Goal: Information Seeking & Learning: Learn about a topic

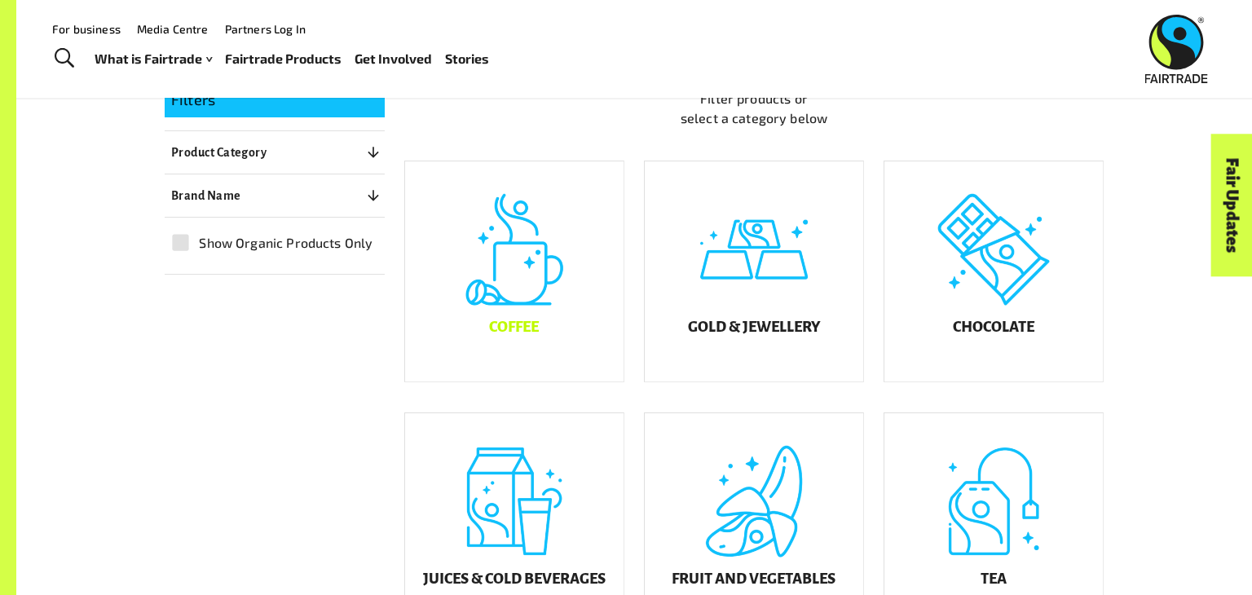
scroll to position [383, 0]
click at [1040, 274] on div "Chocolate" at bounding box center [993, 272] width 218 height 220
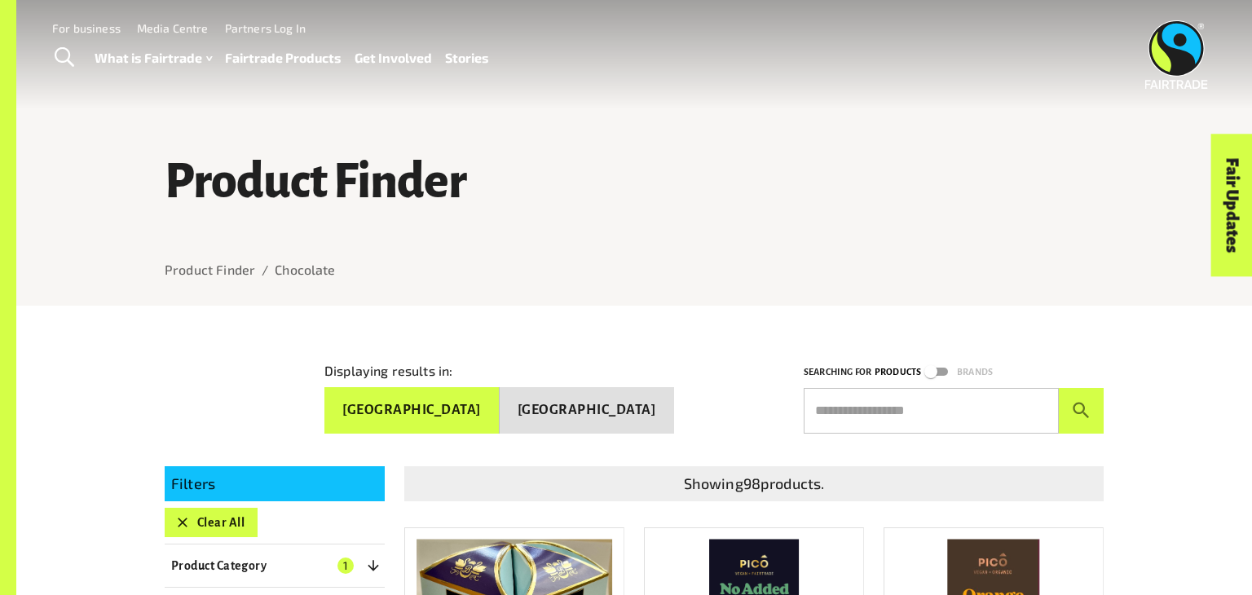
click at [883, 407] on input "text" at bounding box center [931, 411] width 255 height 46
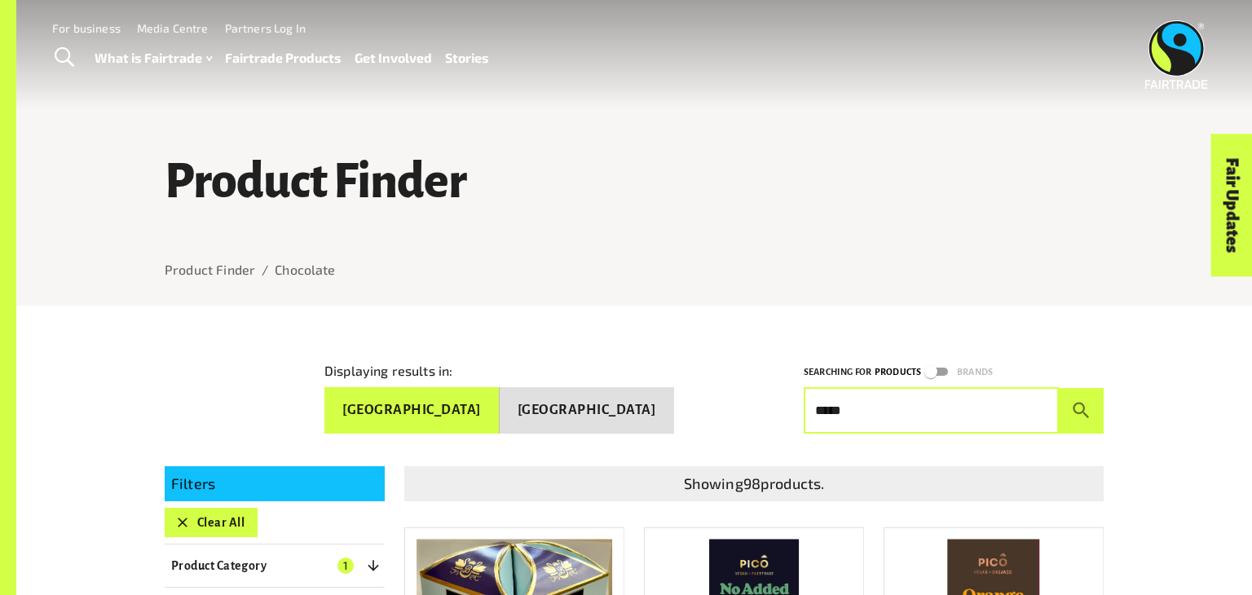
type input "*****"
click at [1059, 388] on button "submit" at bounding box center [1081, 411] width 45 height 46
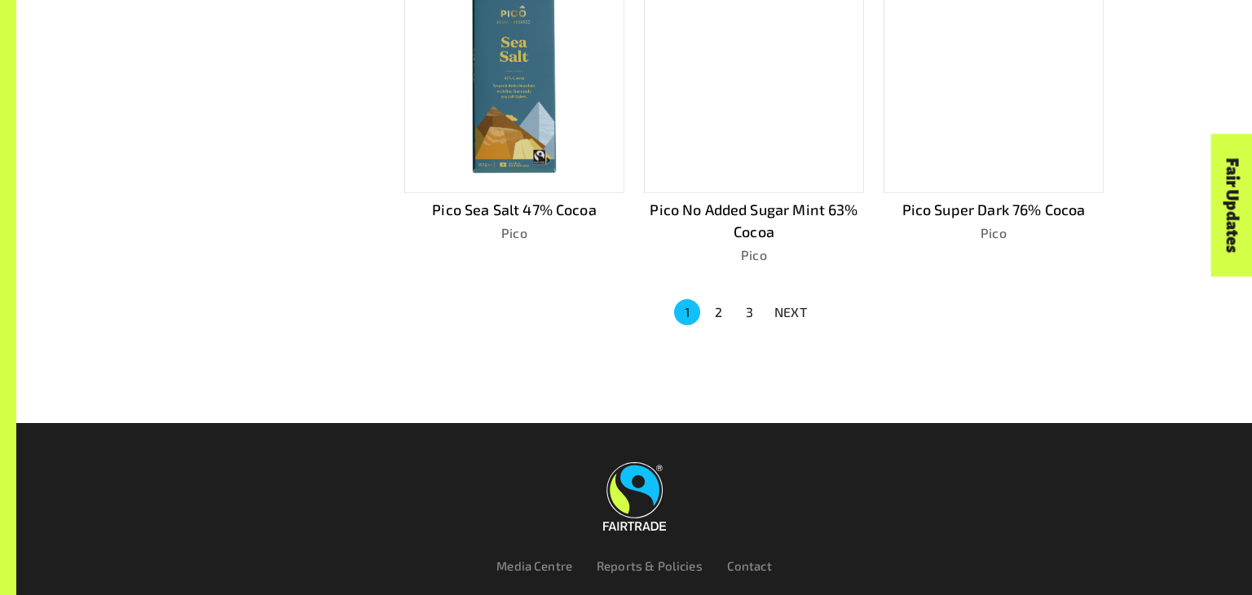
scroll to position [1174, 0]
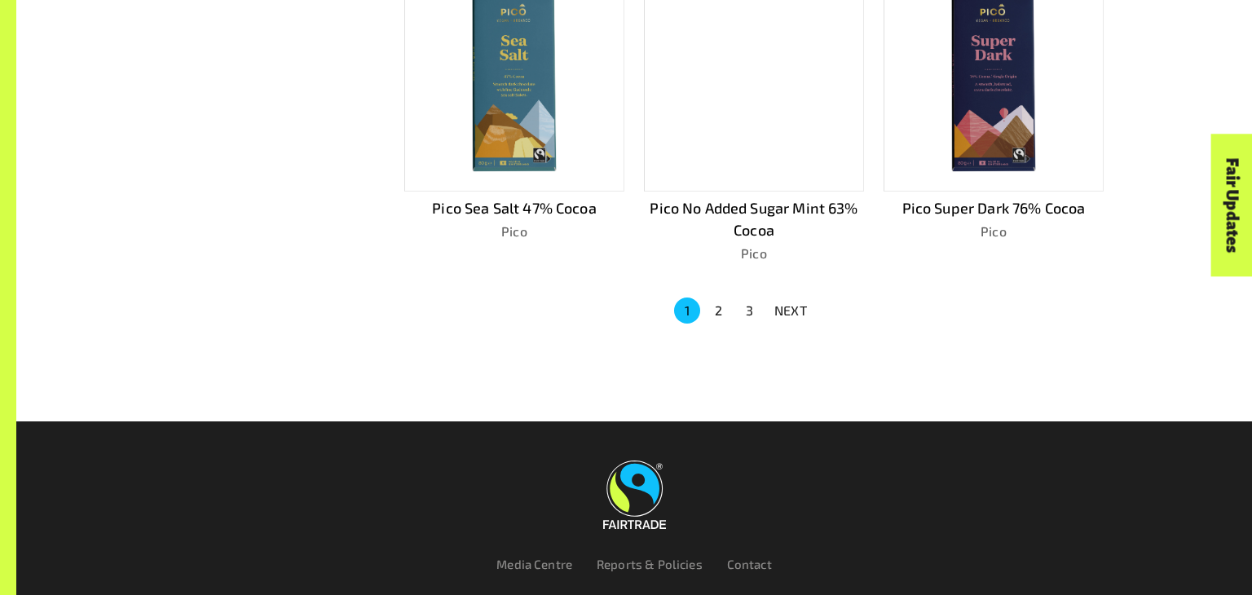
click at [805, 301] on p "NEXT" at bounding box center [790, 311] width 33 height 20
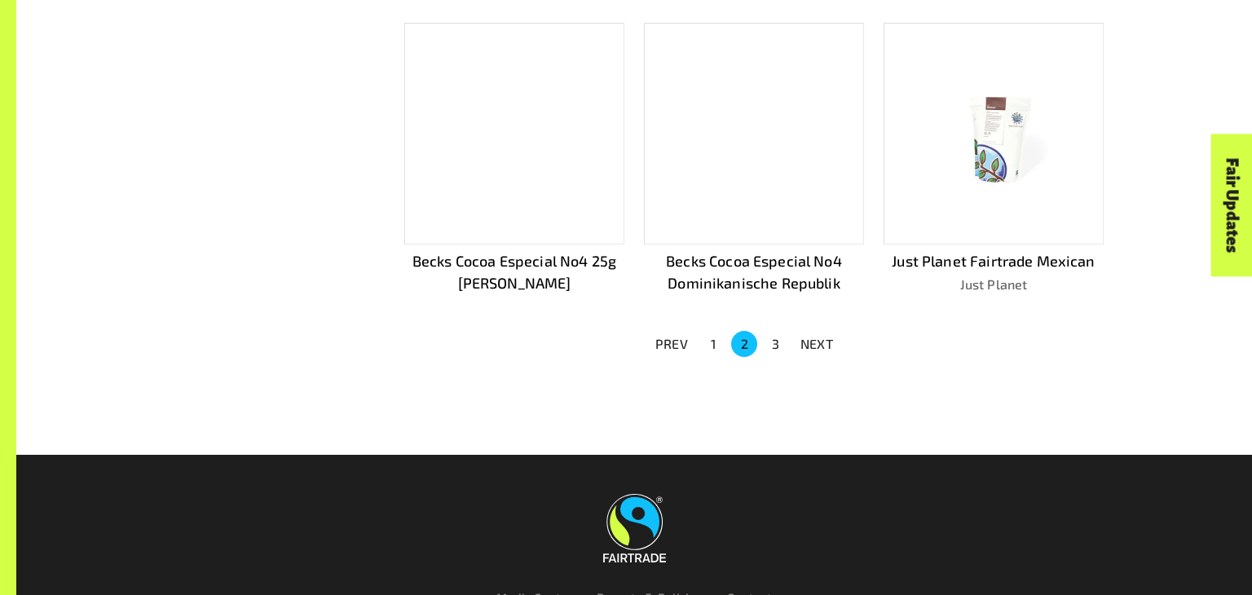
scroll to position [1170, 0]
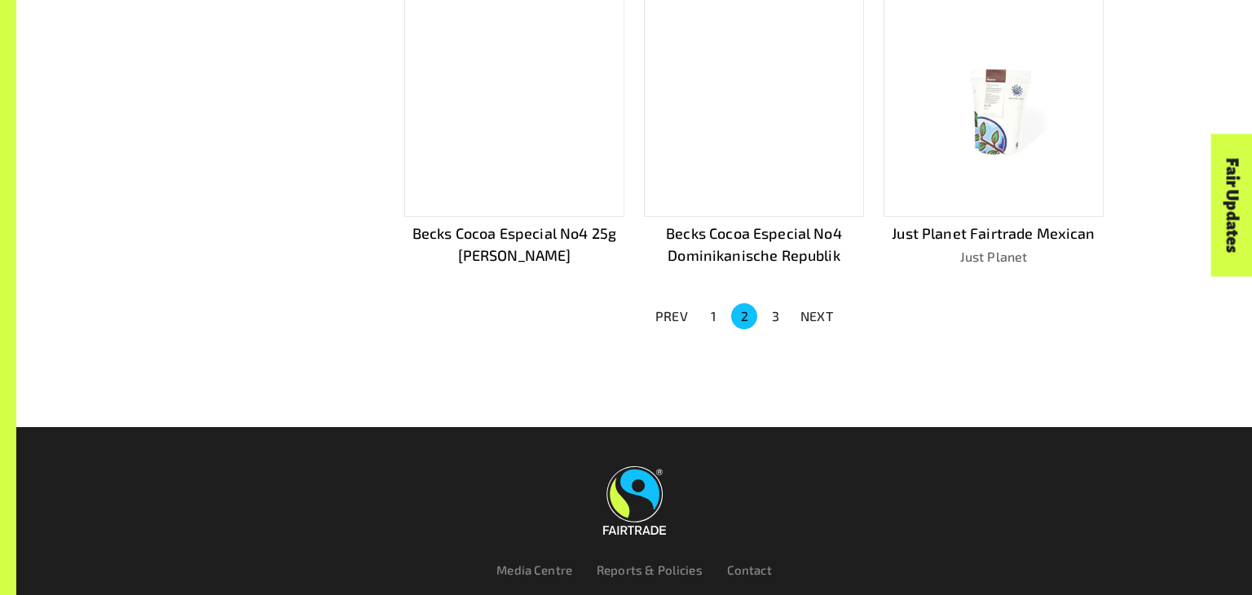
click at [808, 308] on p "NEXT" at bounding box center [816, 316] width 33 height 20
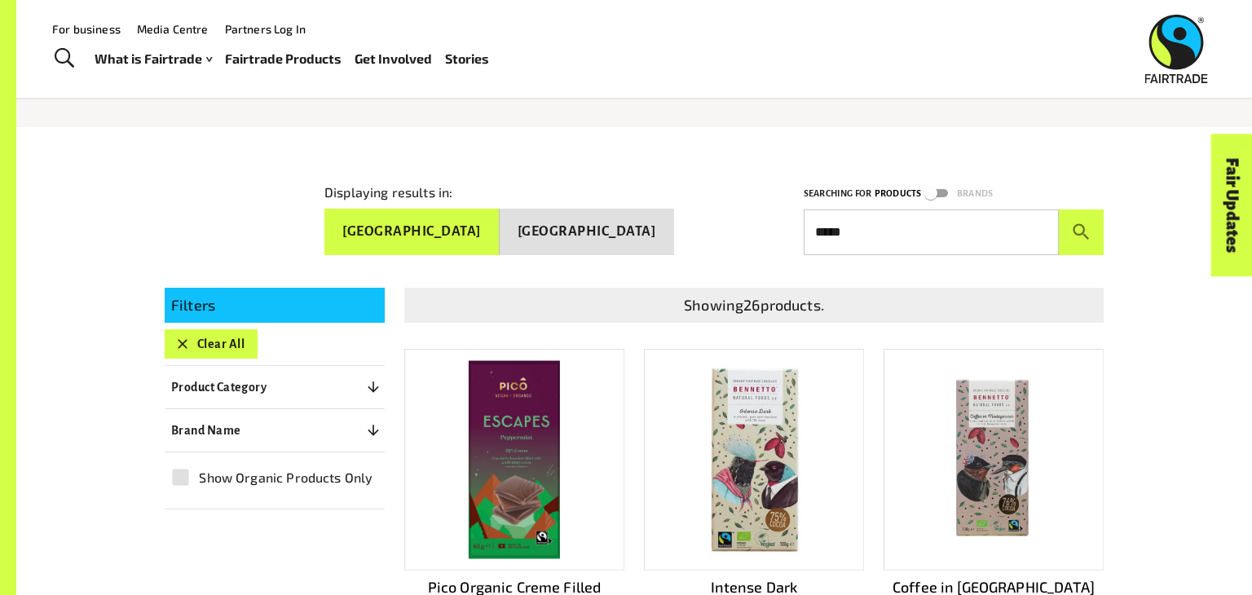
scroll to position [178, 0]
click at [322, 59] on link "Fairtrade Products" at bounding box center [283, 59] width 117 height 24
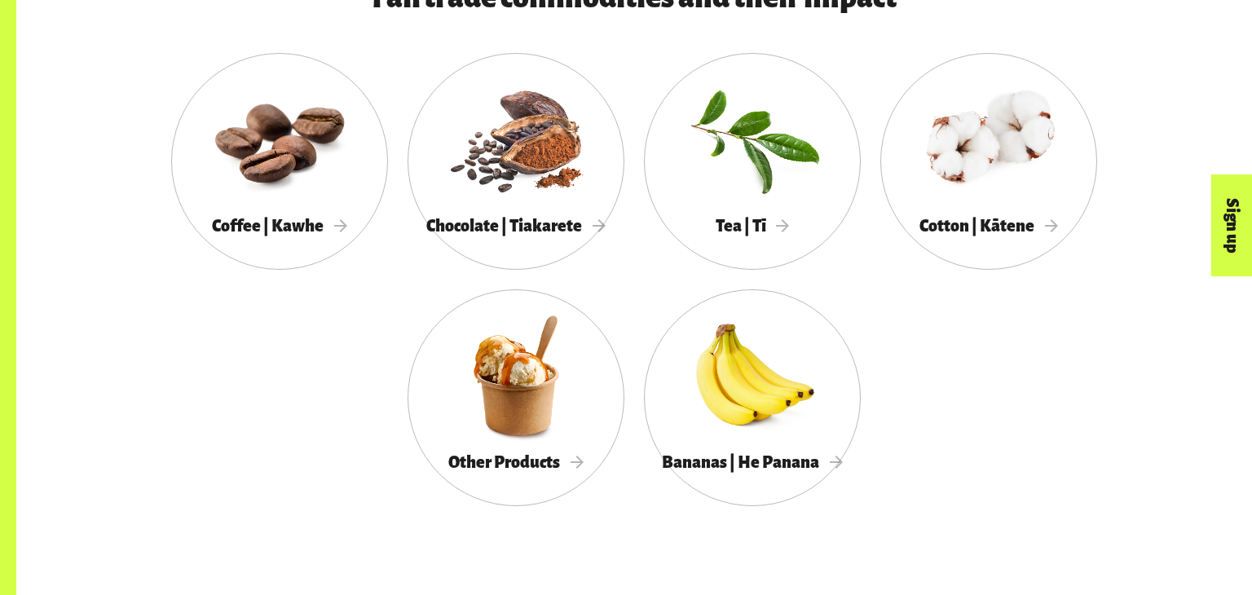
scroll to position [978, 0]
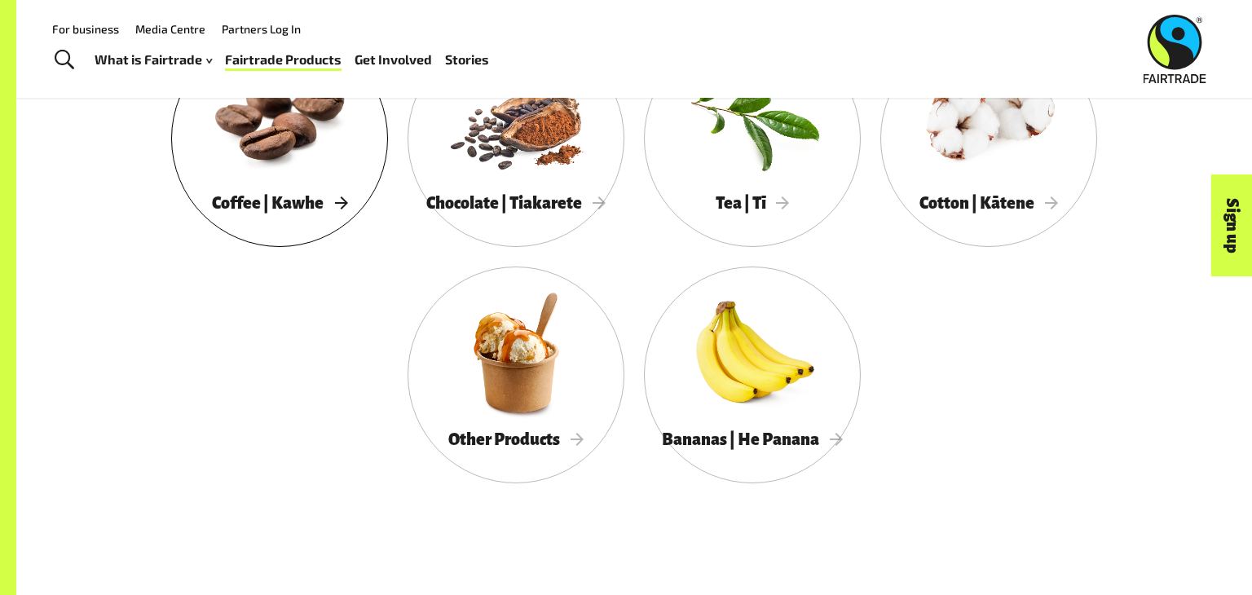
click at [266, 156] on div at bounding box center [279, 116] width 217 height 141
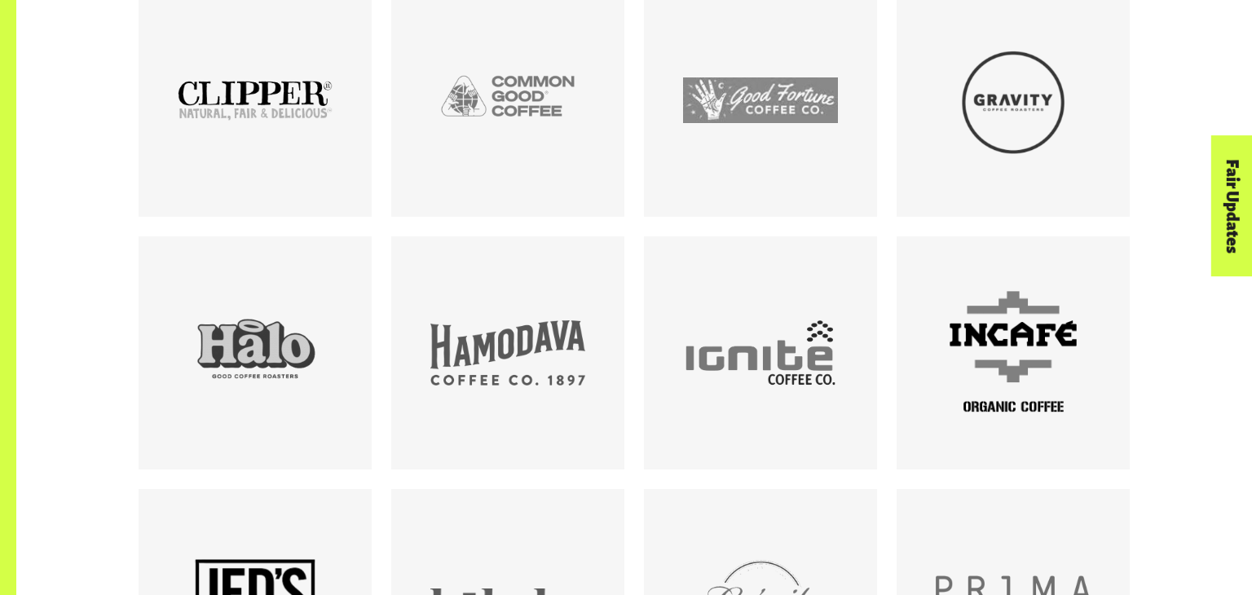
scroll to position [3494, 0]
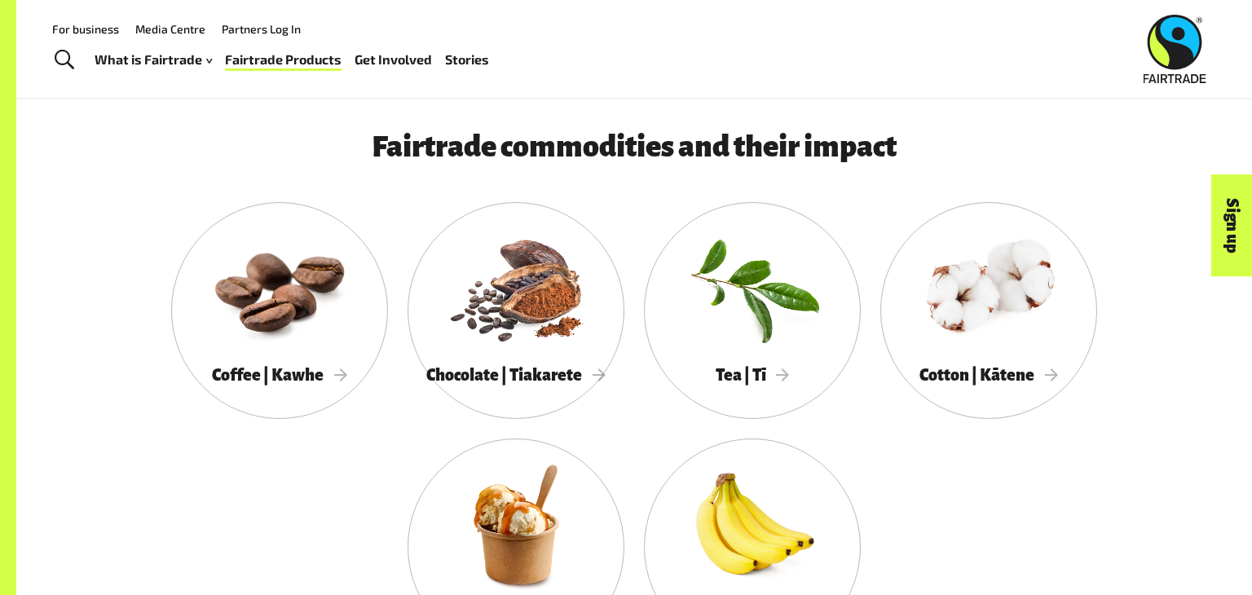
scroll to position [793, 0]
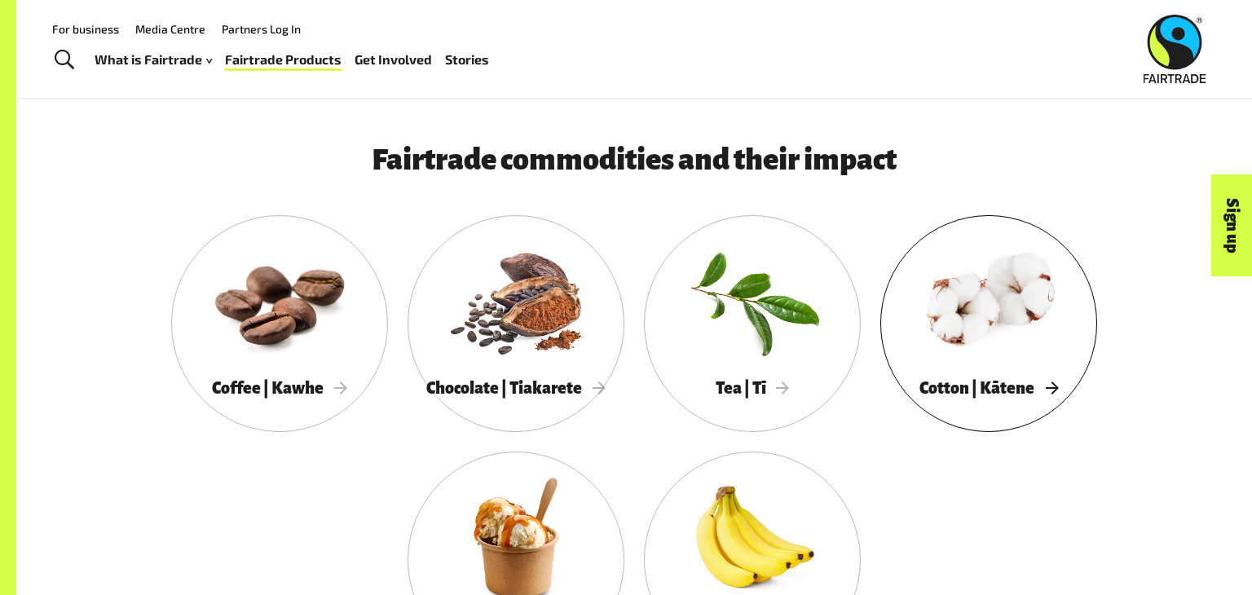
click at [1034, 334] on div at bounding box center [988, 301] width 217 height 141
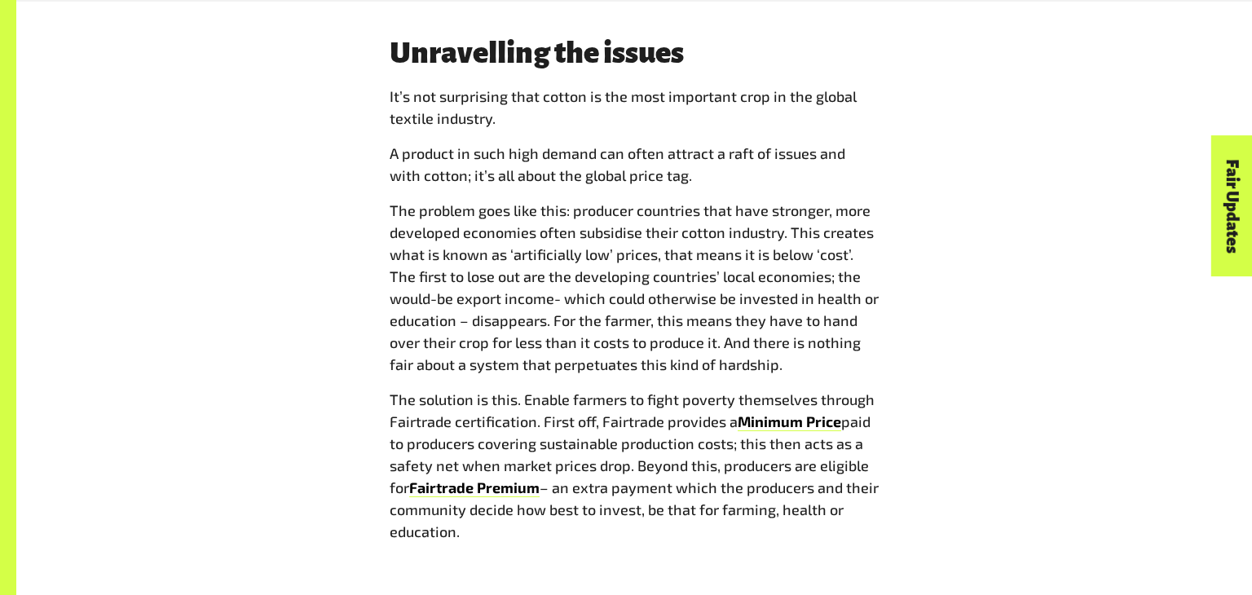
scroll to position [2119, 0]
